Goal: Information Seeking & Learning: Learn about a topic

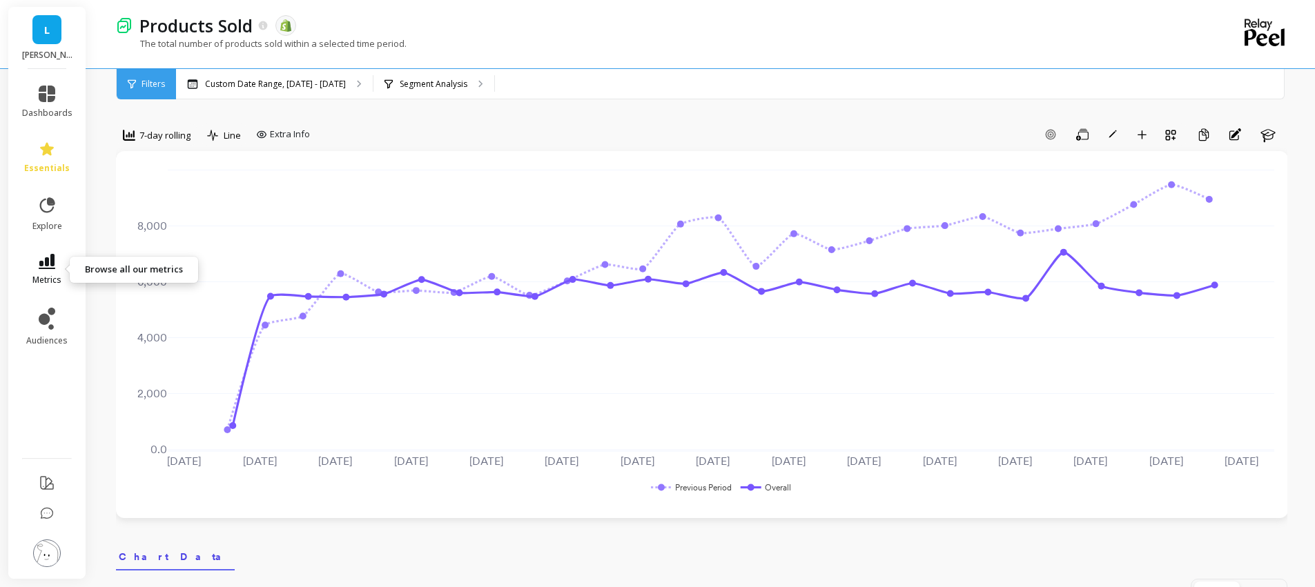
click at [43, 261] on icon at bounding box center [47, 261] width 17 height 15
click at [578, 83] on div "Custom Date Range, Apr 1 - Sep 30 Segment Analysis" at bounding box center [765, 84] width 1178 height 30
click at [46, 262] on icon at bounding box center [47, 261] width 17 height 15
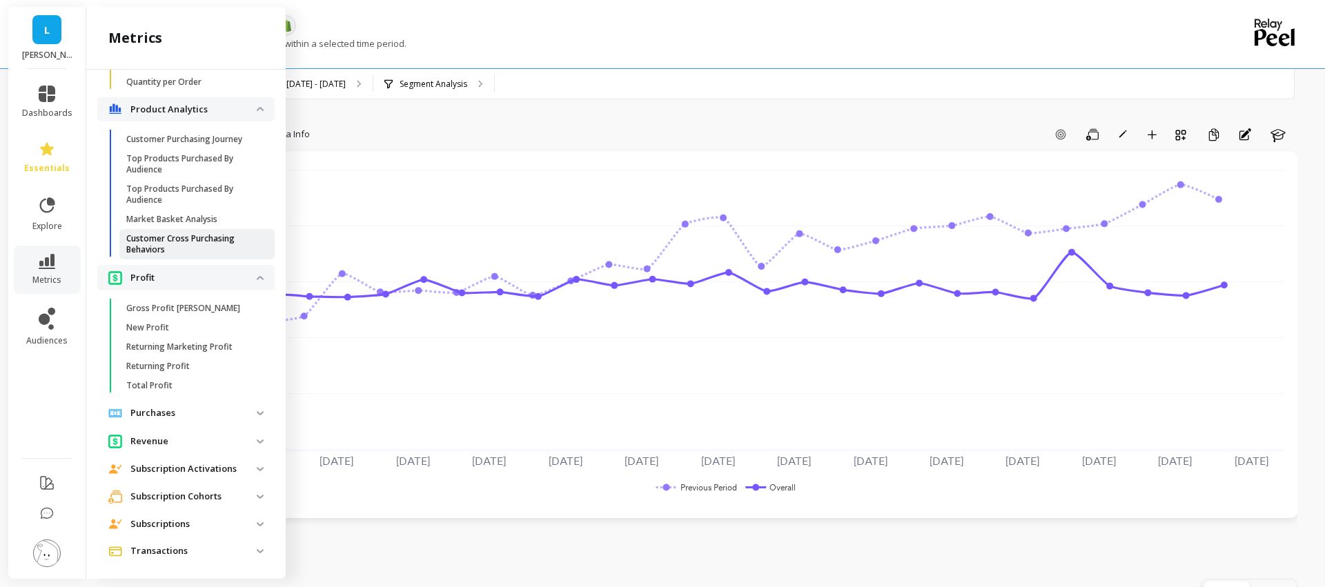
scroll to position [1798, 0]
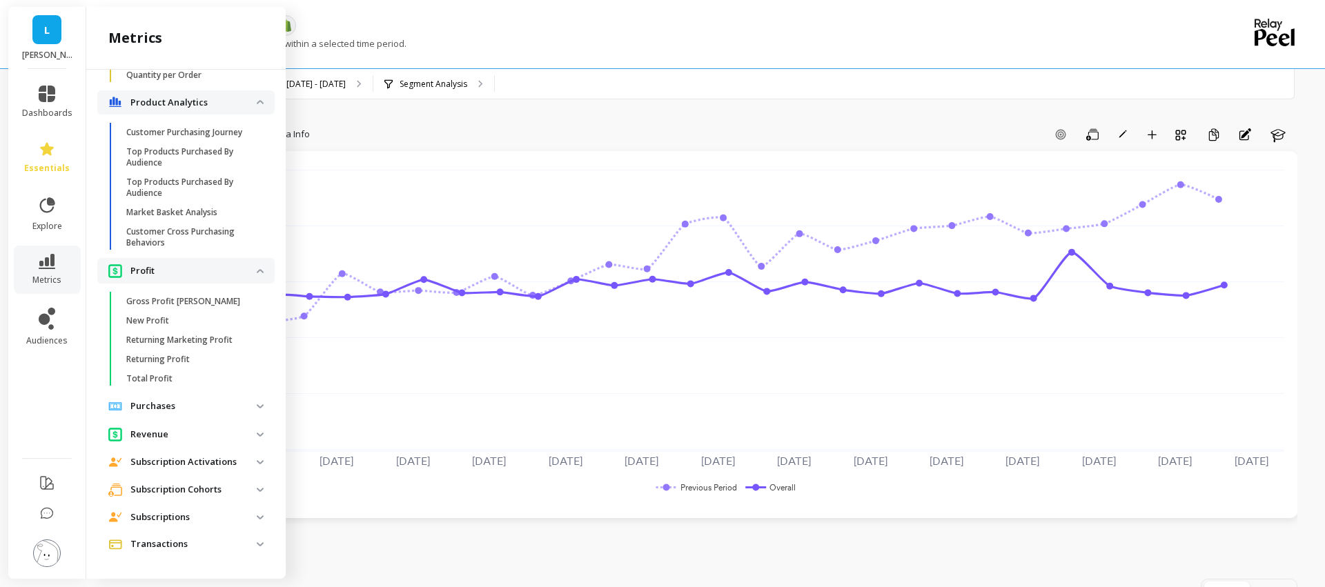
click at [260, 435] on img at bounding box center [260, 435] width 7 height 4
click at [259, 464] on img at bounding box center [260, 462] width 7 height 4
click at [257, 488] on img at bounding box center [260, 490] width 7 height 4
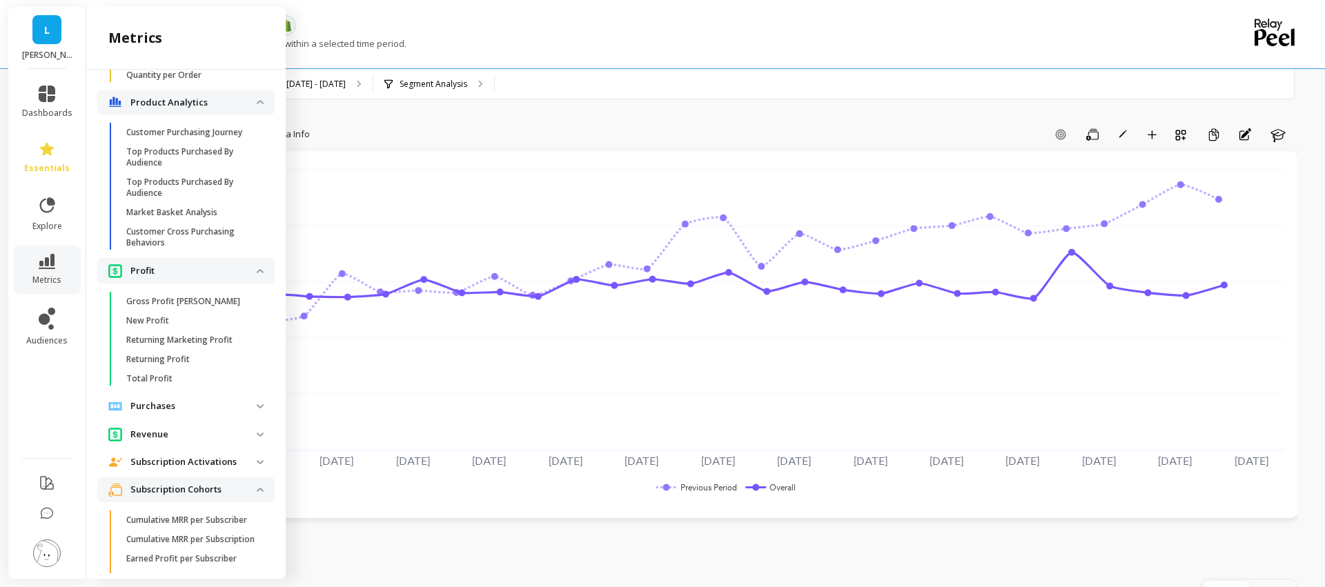
click at [257, 488] on img at bounding box center [260, 490] width 7 height 4
click at [257, 406] on img at bounding box center [260, 407] width 7 height 4
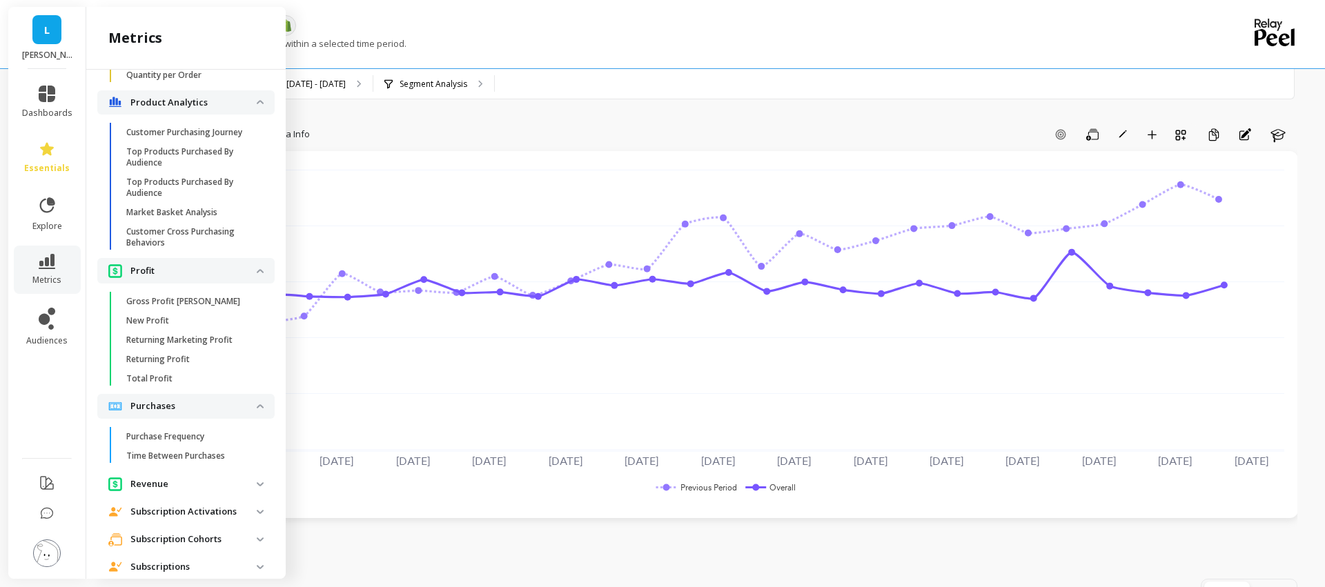
click at [257, 406] on img at bounding box center [260, 407] width 7 height 4
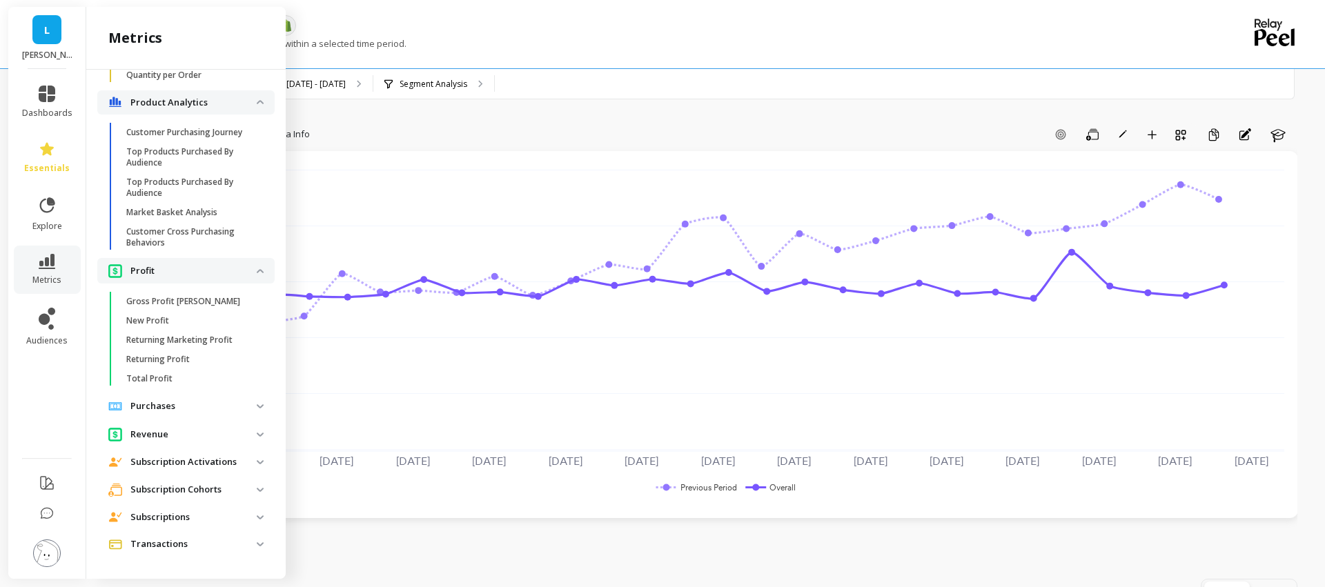
click at [258, 435] on img at bounding box center [260, 435] width 7 height 4
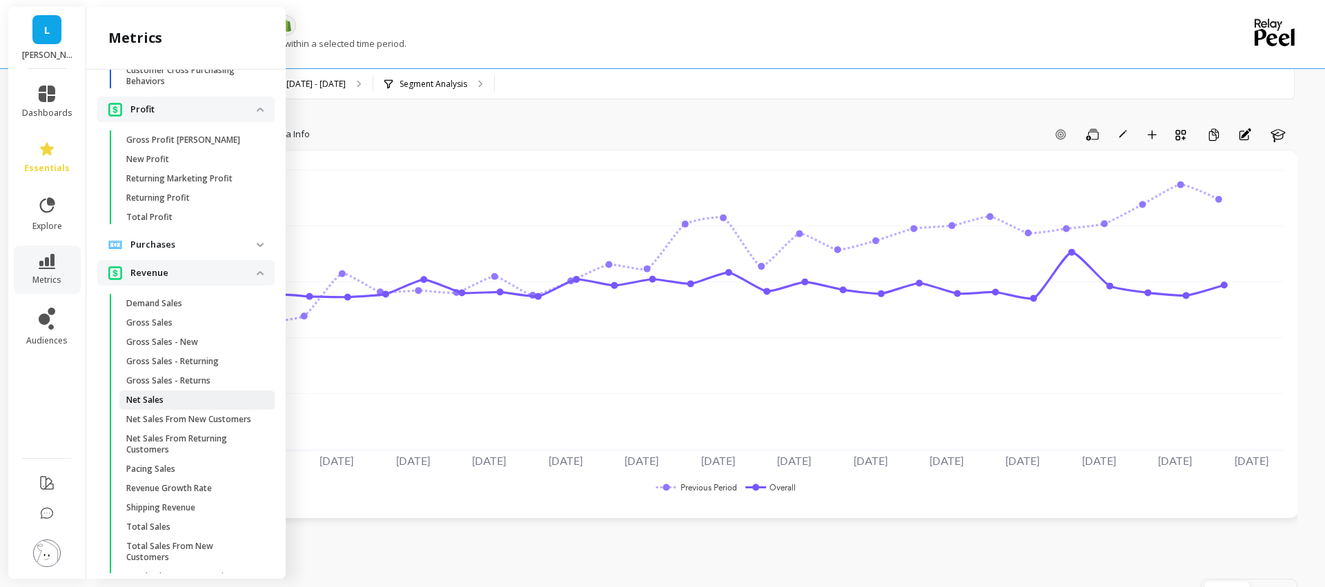
scroll to position [1961, 0]
click at [257, 269] on span "Revenue" at bounding box center [185, 273] width 177 height 26
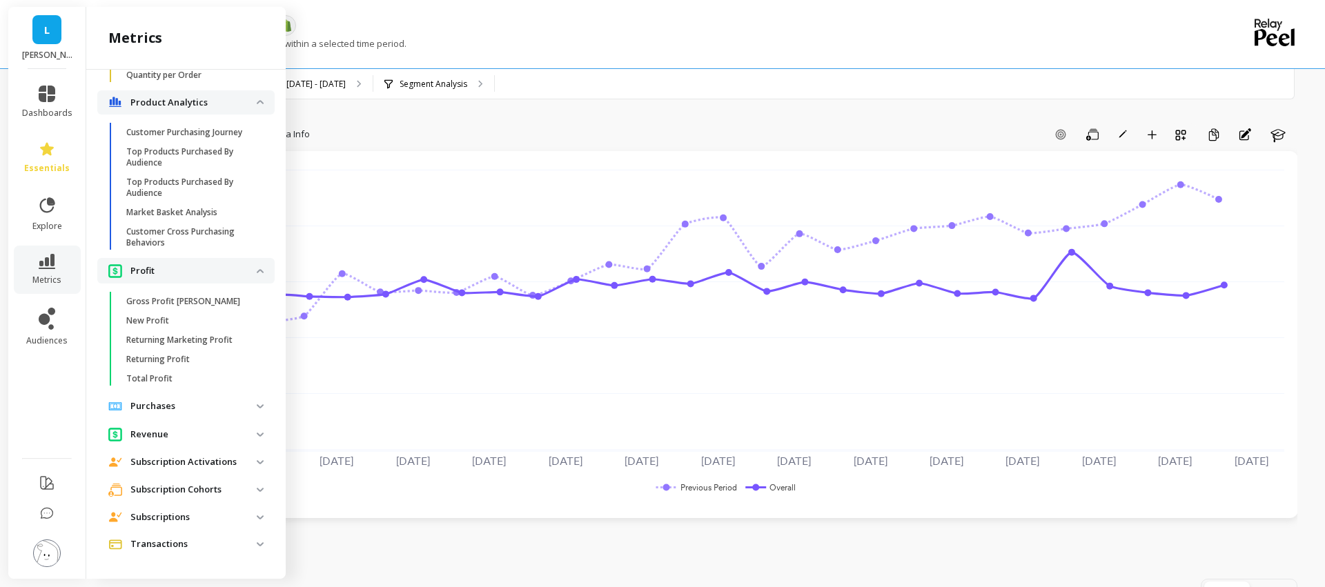
scroll to position [1798, 0]
click at [257, 269] on img at bounding box center [260, 271] width 7 height 4
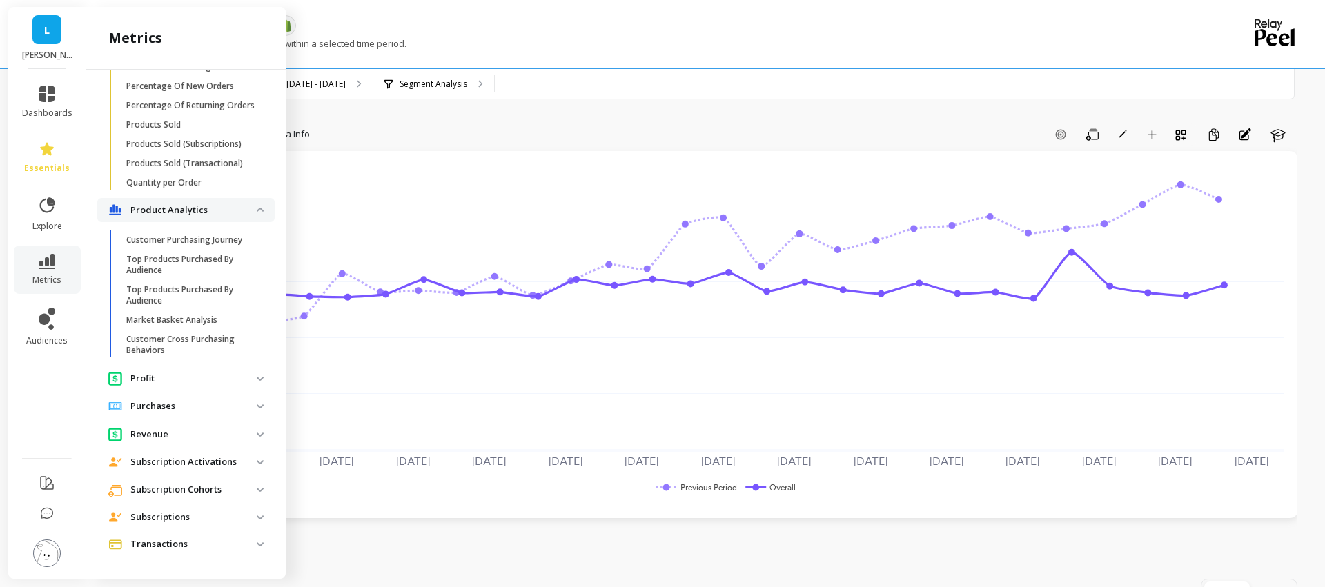
click at [257, 215] on analytics "Product Analytics" at bounding box center [185, 210] width 177 height 25
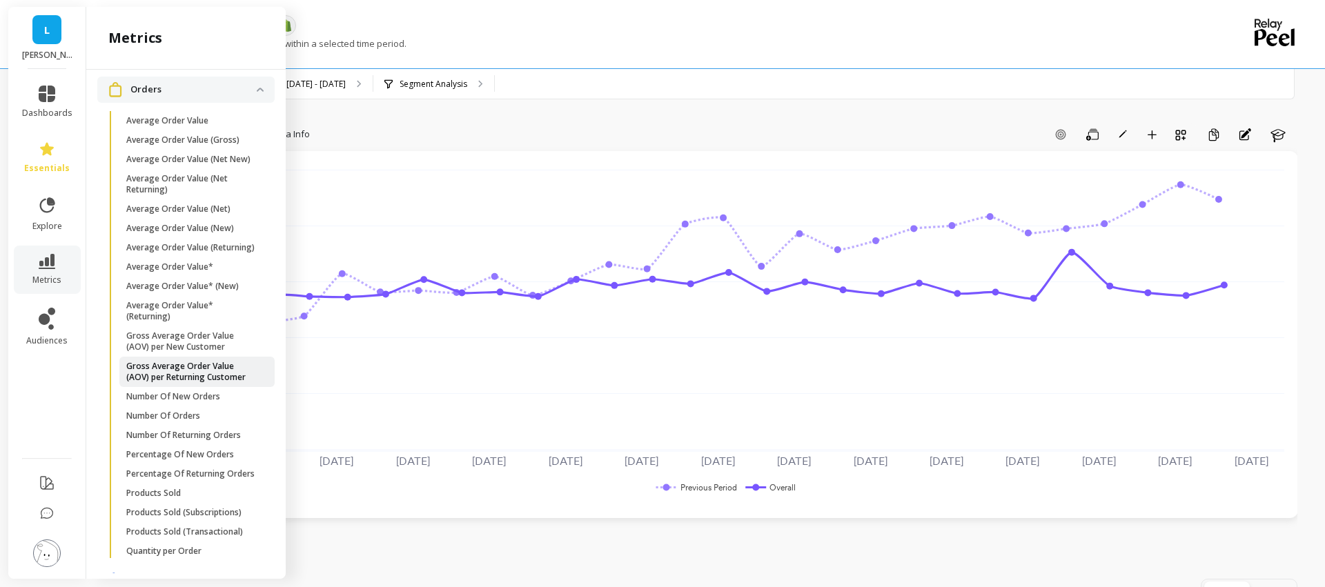
scroll to position [1036, 0]
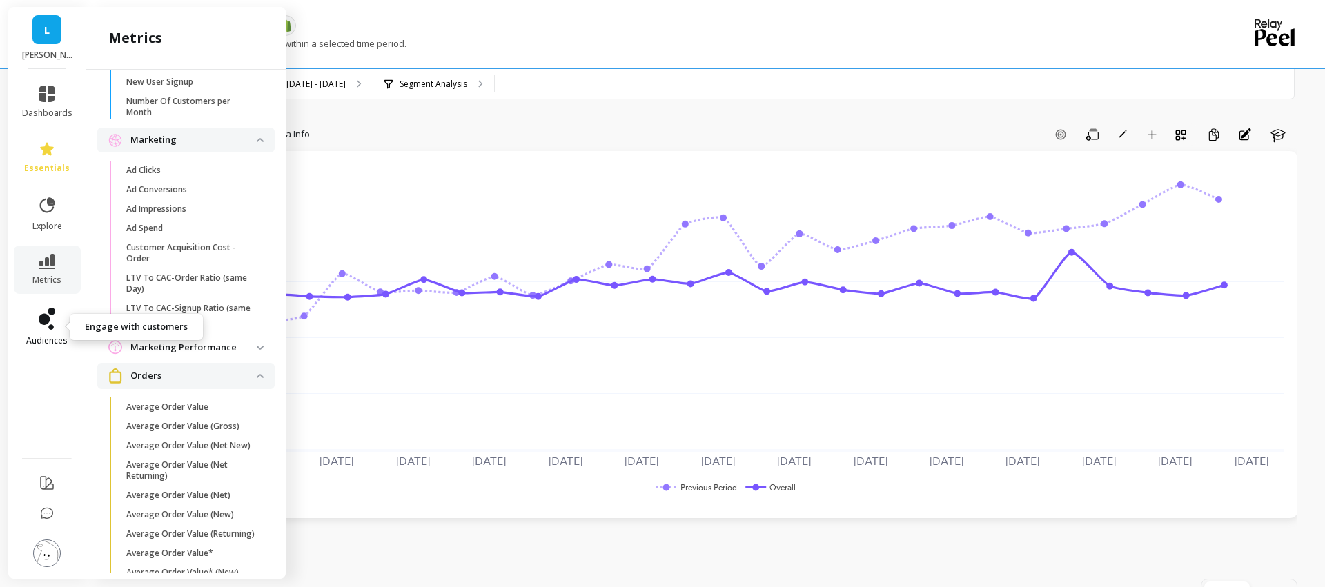
click at [50, 333] on link "audiences" at bounding box center [47, 327] width 50 height 39
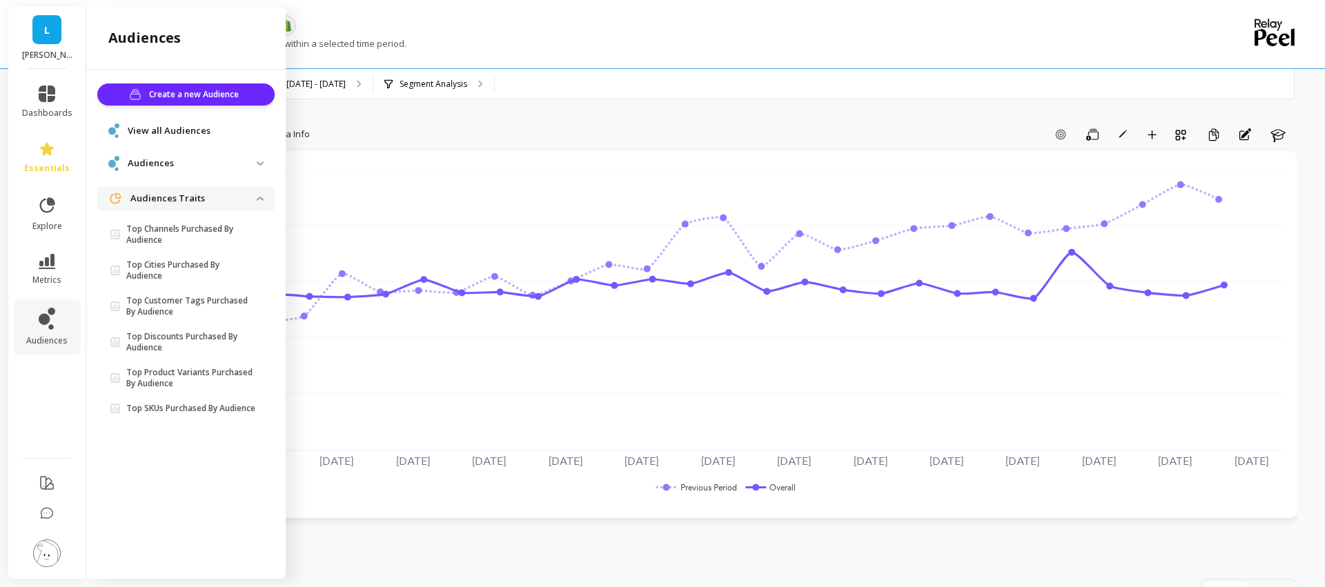
click at [151, 162] on p "Audiences" at bounding box center [192, 164] width 129 height 14
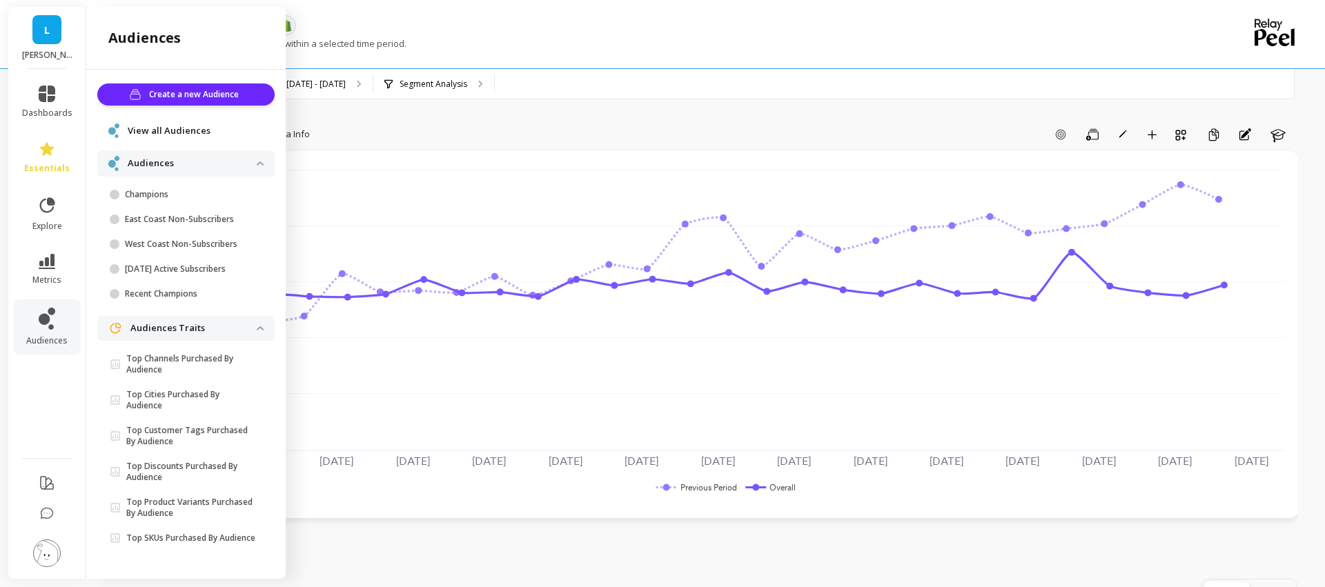
click at [163, 124] on span "View all Audiences" at bounding box center [169, 131] width 83 height 14
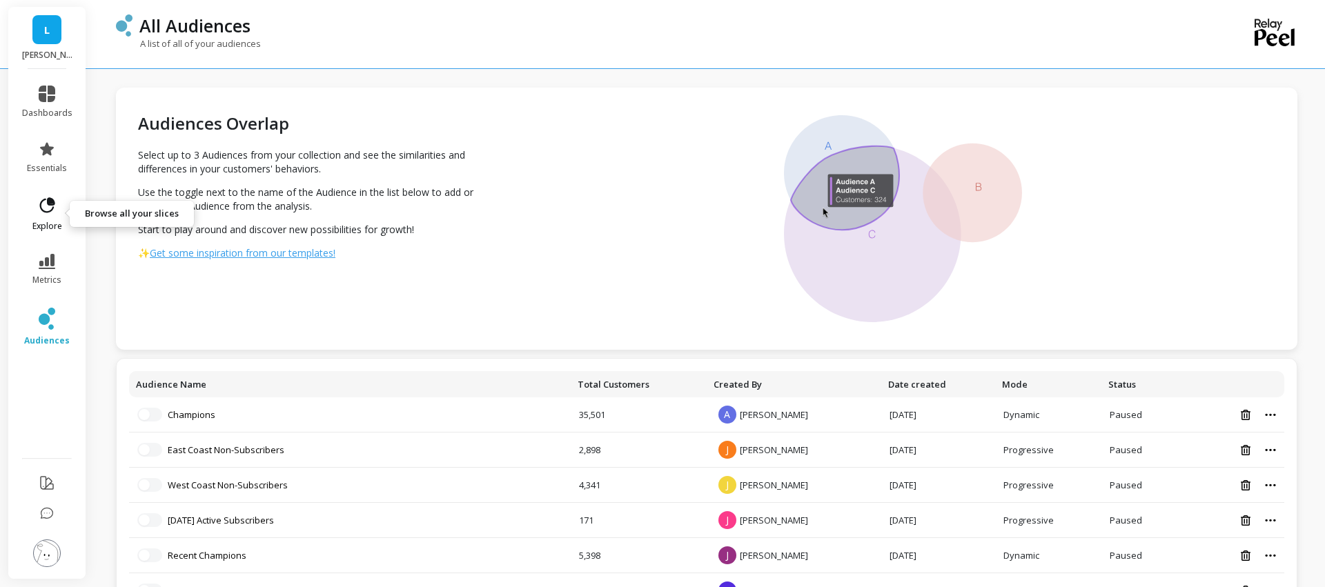
click at [43, 211] on icon at bounding box center [47, 204] width 15 height 15
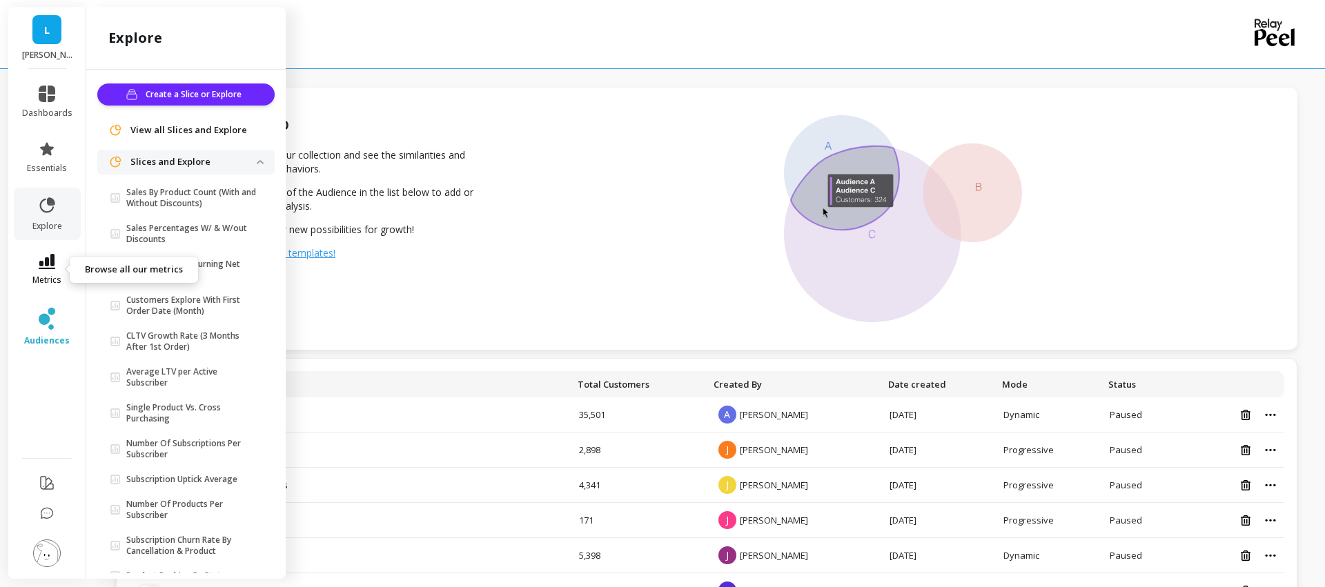
click at [51, 255] on icon at bounding box center [47, 261] width 17 height 15
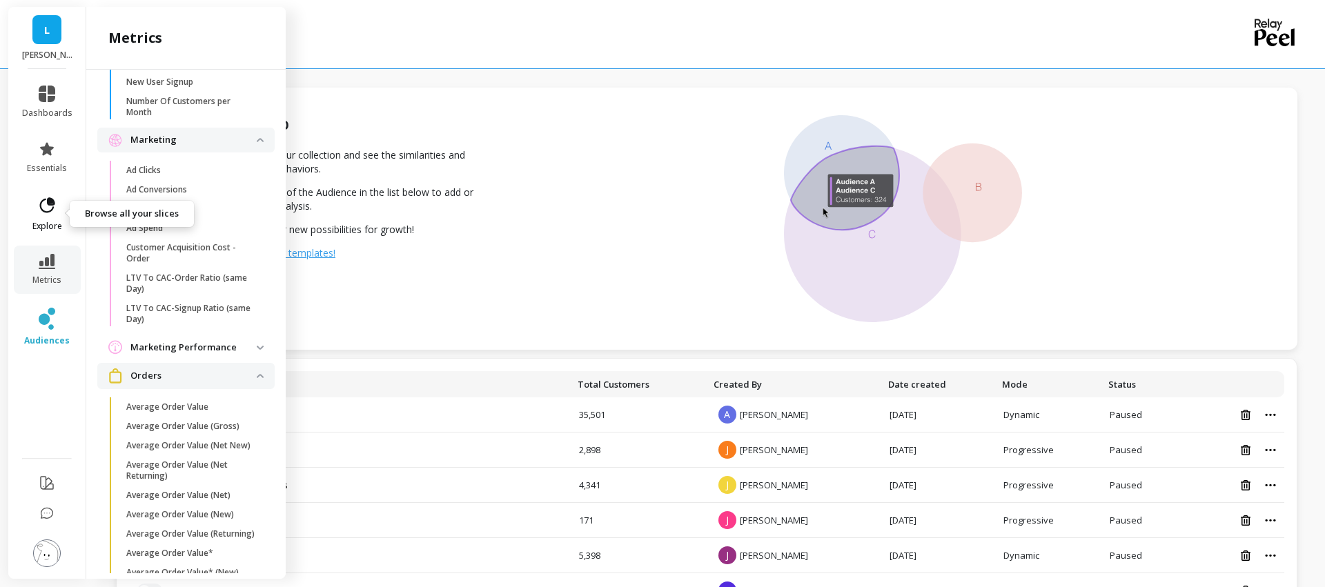
click at [44, 218] on link "explore" at bounding box center [47, 214] width 50 height 36
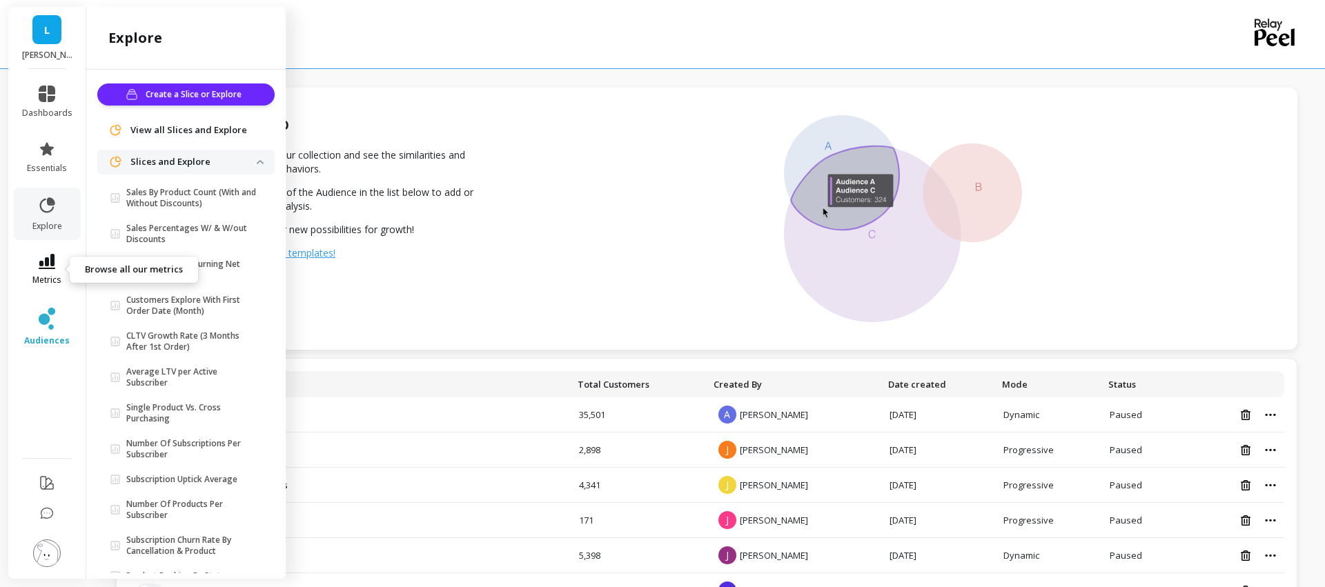
click at [51, 268] on icon at bounding box center [47, 261] width 17 height 15
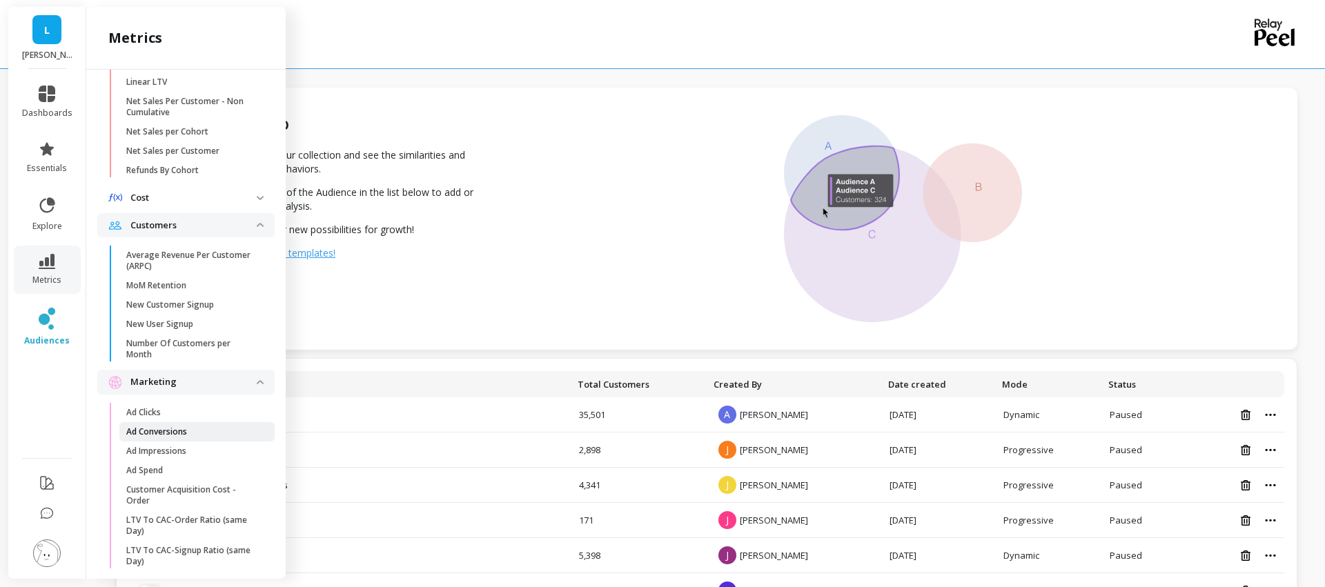
scroll to position [791, 0]
click at [150, 285] on p "MoM Retention" at bounding box center [156, 287] width 60 height 11
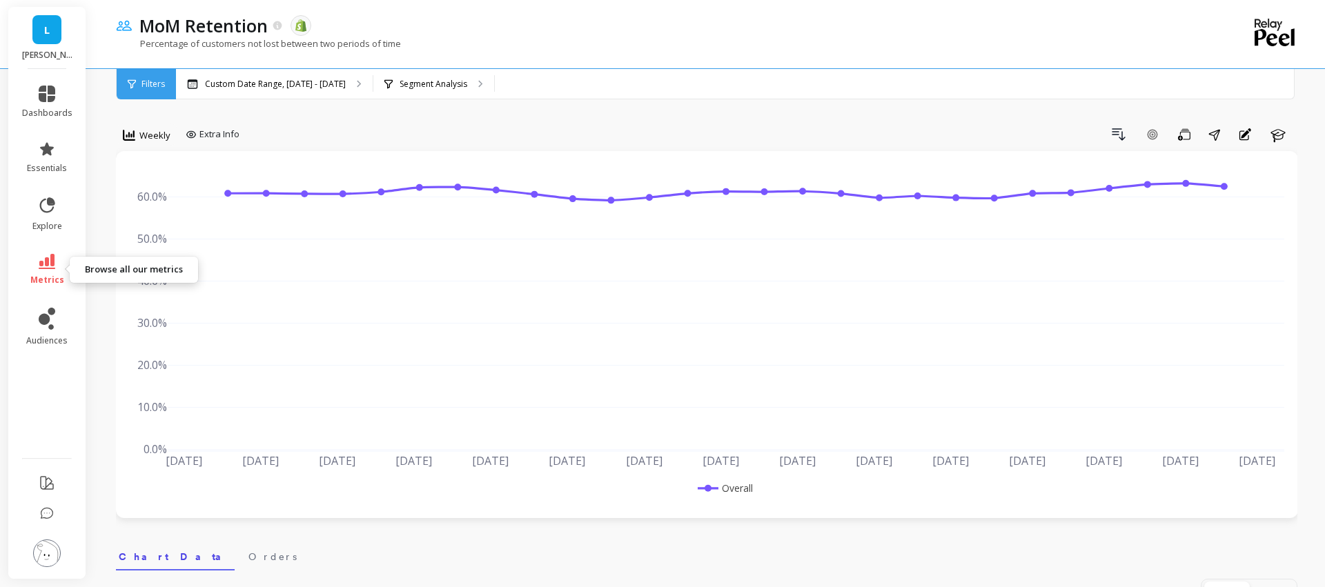
click at [35, 275] on span "metrics" at bounding box center [47, 280] width 34 height 11
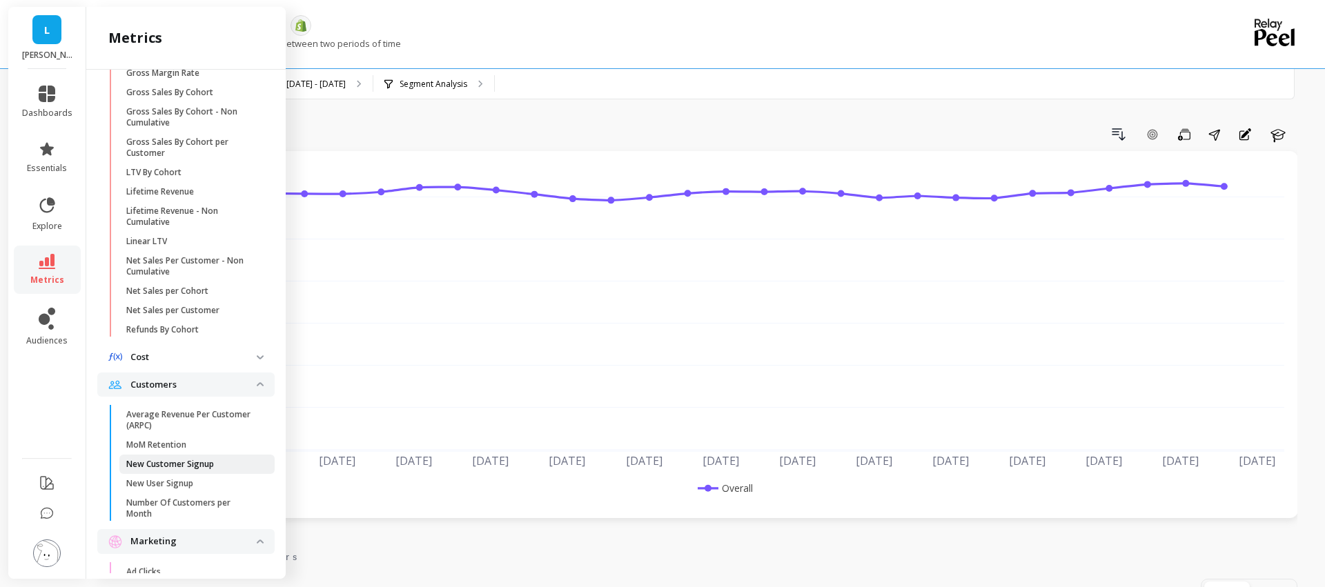
scroll to position [592, 0]
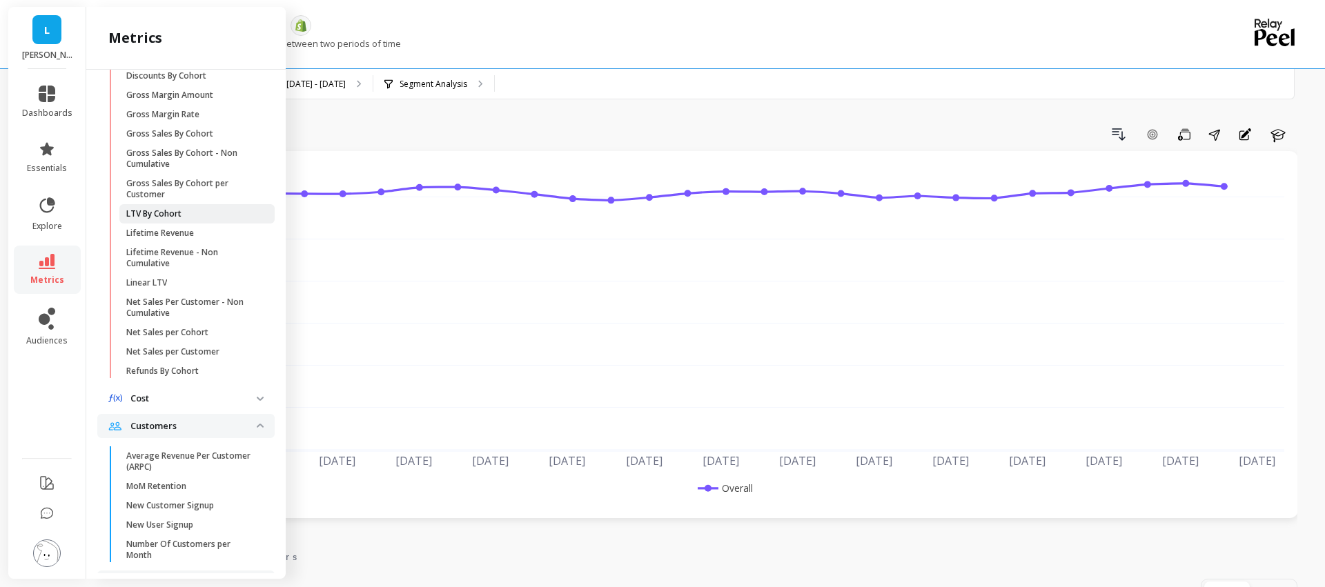
click at [164, 214] on p "LTV By Cohort" at bounding box center [153, 213] width 55 height 11
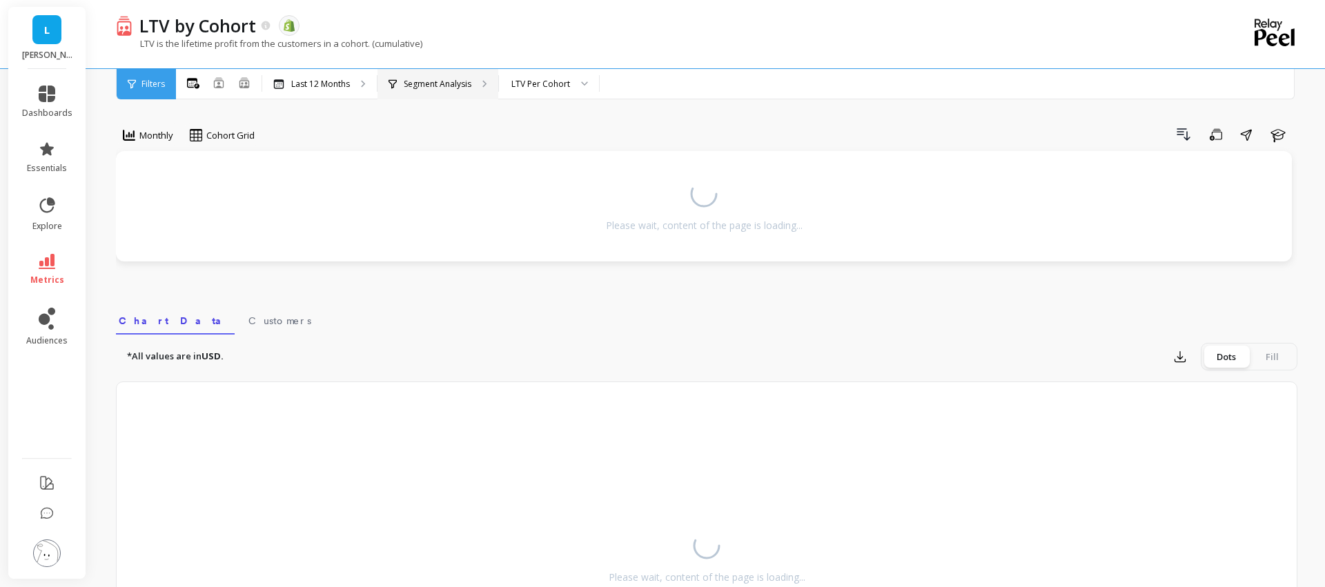
click at [439, 86] on p "Segment Analysis" at bounding box center [438, 84] width 68 height 11
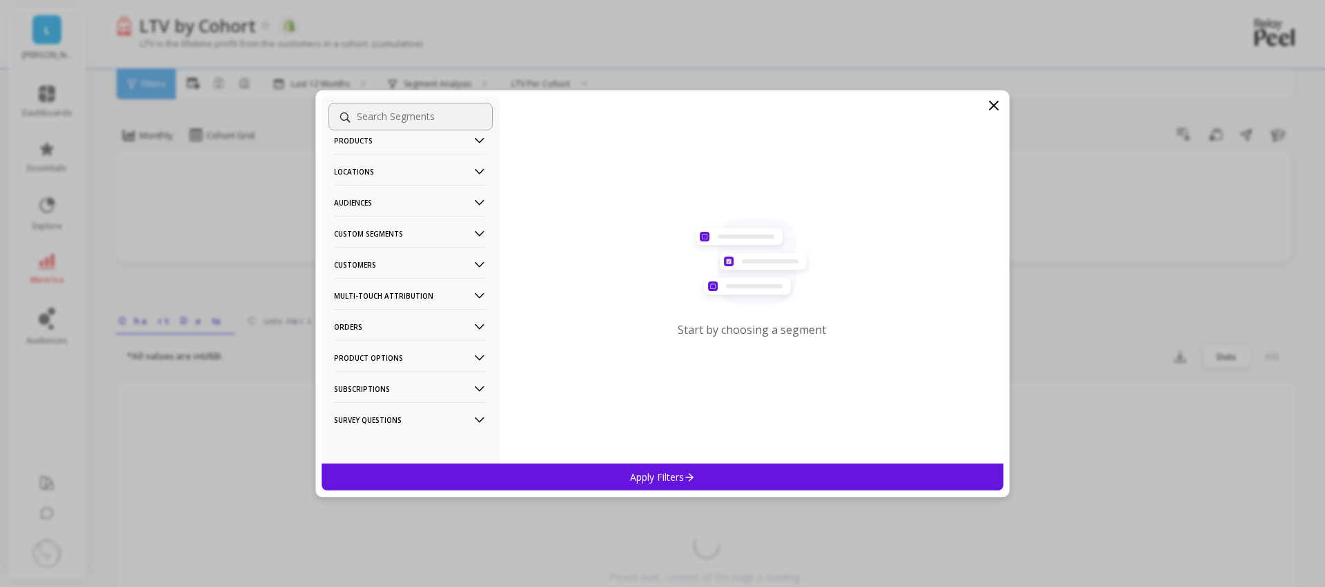
scroll to position [53, 0]
click at [481, 199] on icon at bounding box center [479, 198] width 15 height 15
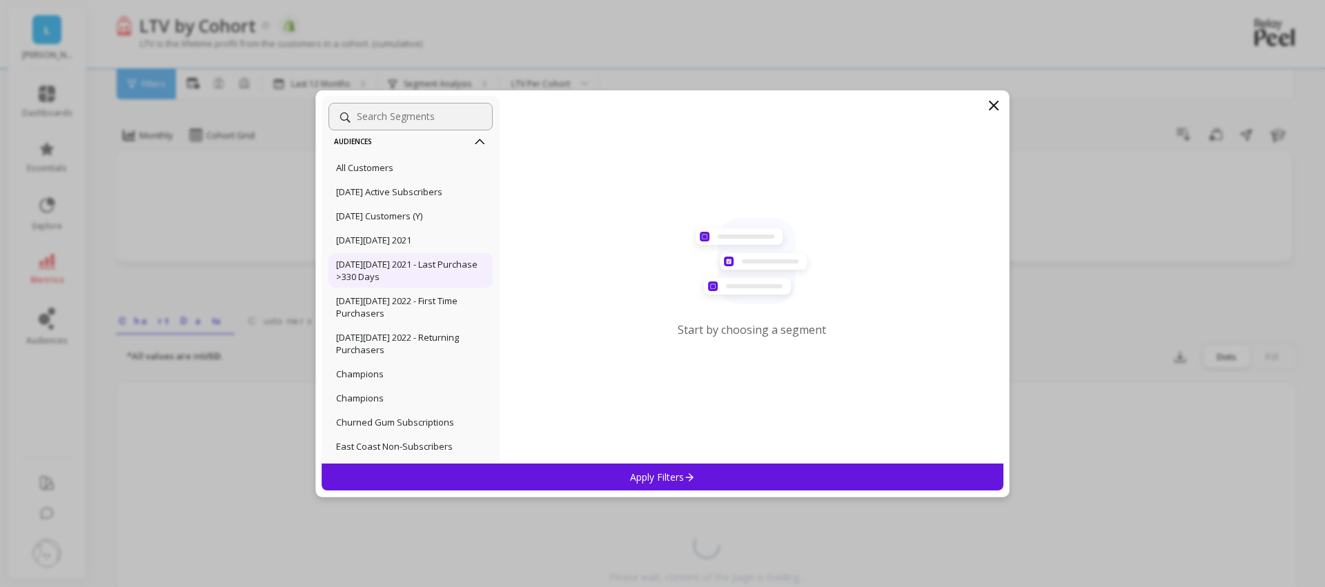
scroll to position [0, 0]
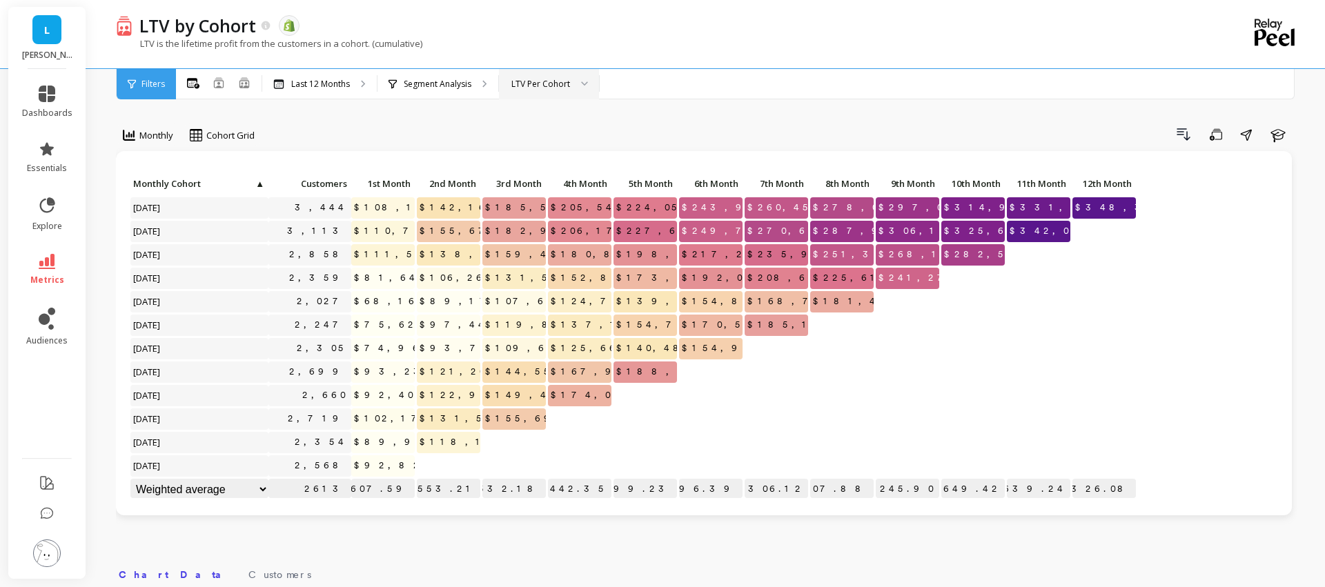
click at [546, 88] on div "LTV Per Cohort" at bounding box center [541, 83] width 59 height 13
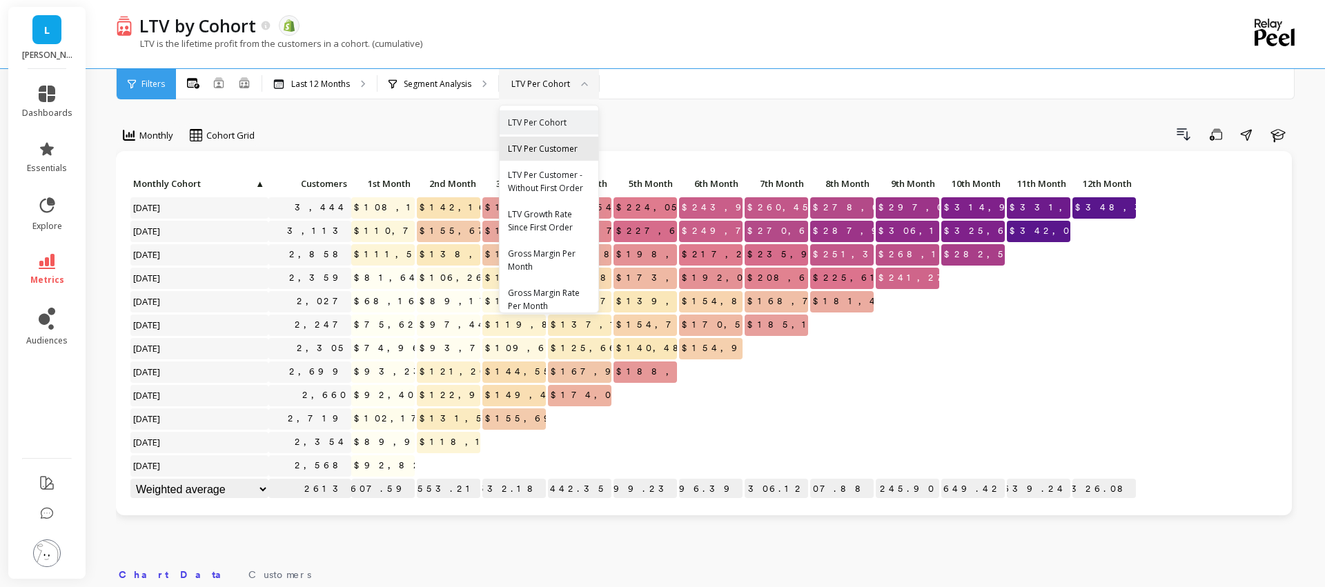
click at [554, 142] on div "LTV Per Customer" at bounding box center [549, 148] width 82 height 13
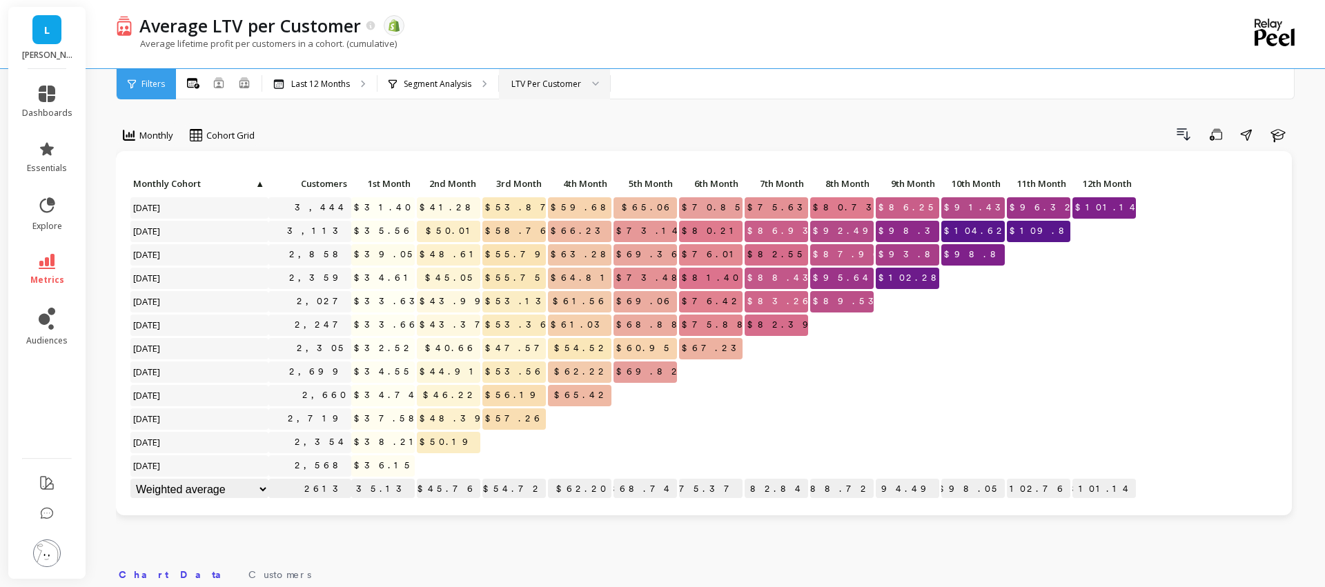
click at [385, 469] on span "$36.15" at bounding box center [384, 466] width 66 height 21
click at [259, 484] on select "Weighted average Weighted average excl. current month Sum [PERSON_NAME]" at bounding box center [199, 489] width 138 height 21
click at [1086, 200] on p "$101.14" at bounding box center [1105, 207] width 64 height 21
click at [464, 88] on p "Segment Analysis" at bounding box center [438, 84] width 68 height 11
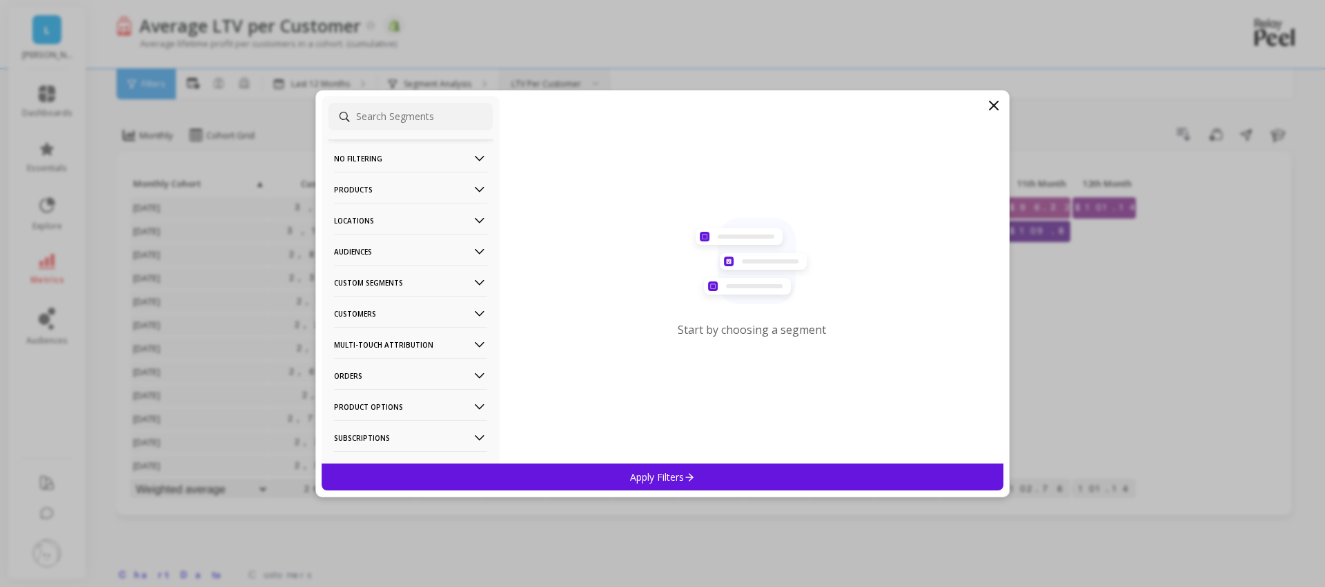
click at [476, 191] on icon at bounding box center [479, 189] width 15 height 15
click at [477, 191] on icon at bounding box center [481, 190] width 10 height 6
click at [482, 151] on filtering-icon at bounding box center [479, 158] width 15 height 15
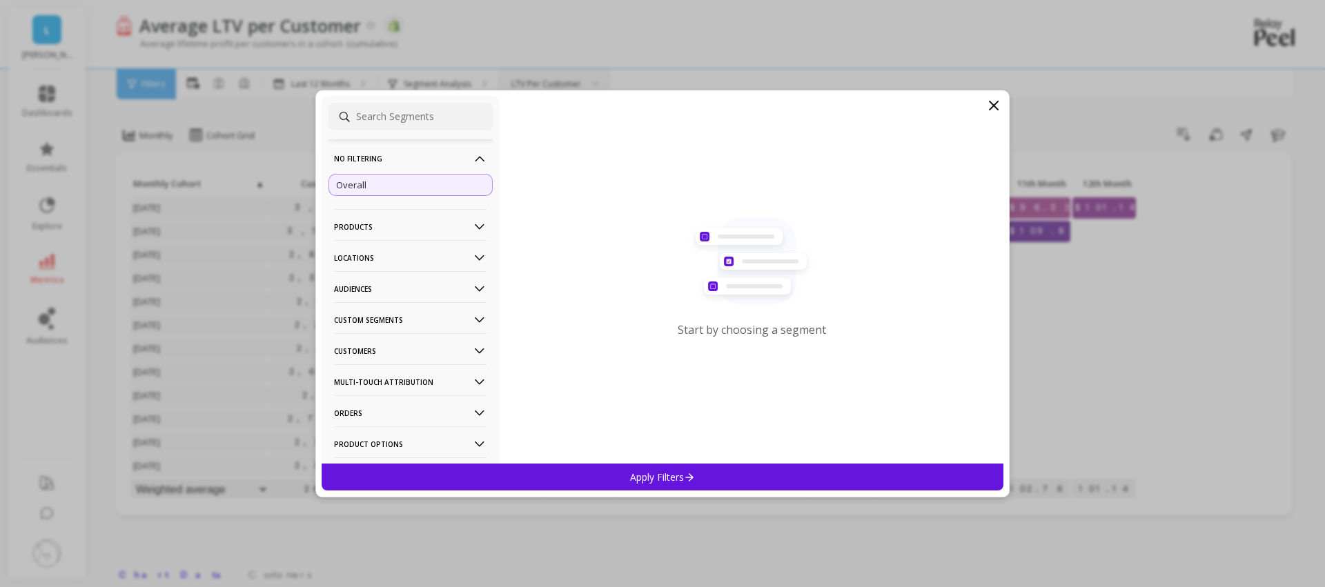
click at [482, 150] on p "No filtering" at bounding box center [410, 158] width 153 height 35
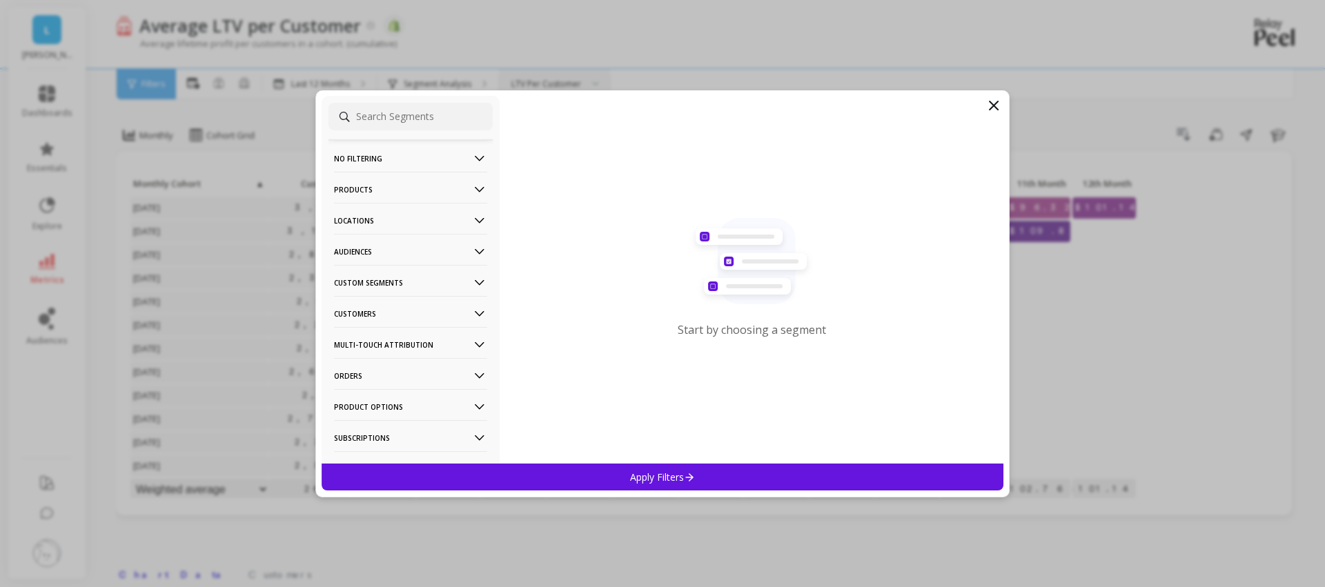
click at [452, 318] on p "Customers" at bounding box center [410, 313] width 153 height 35
click at [453, 318] on p "Customers" at bounding box center [410, 313] width 153 height 35
